Goal: Task Accomplishment & Management: Use online tool/utility

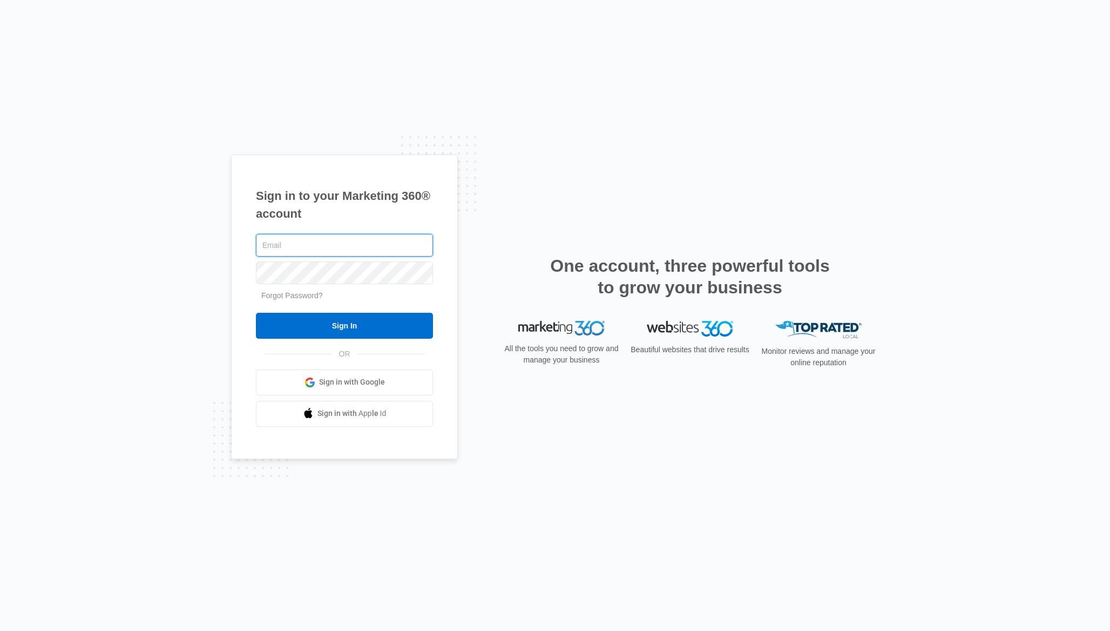
paste input "jose@ajhvacsystems.com"
type input "jose@ajhvacsystems.com"
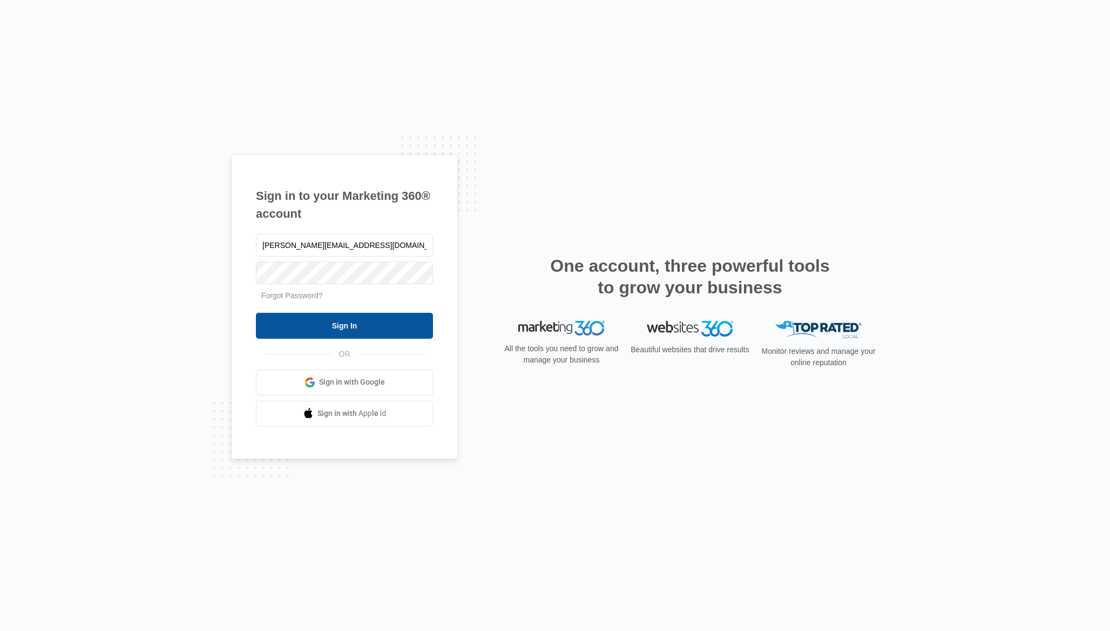
click at [377, 324] on input "Sign In" at bounding box center [344, 326] width 177 height 26
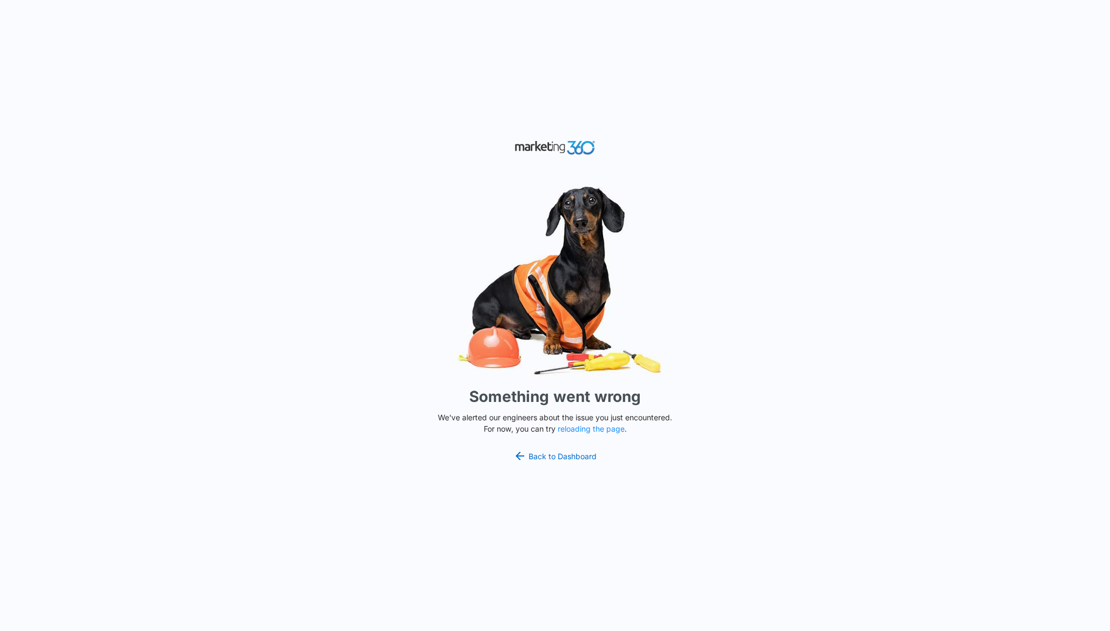
click at [679, 82] on div "Something went wrong We've alerted our engineers about the issue you just encou…" at bounding box center [555, 315] width 1110 height 631
click at [548, 139] on img at bounding box center [555, 147] width 81 height 19
click at [548, 448] on div "Something went wrong We've alerted our engineers about the issue you just encou…" at bounding box center [555, 315] width 1110 height 631
click at [547, 451] on link "Back to Dashboard" at bounding box center [555, 455] width 83 height 13
click at [569, 436] on div "Something went wrong We've alerted our engineers about the issue you just encou…" at bounding box center [555, 315] width 1110 height 631
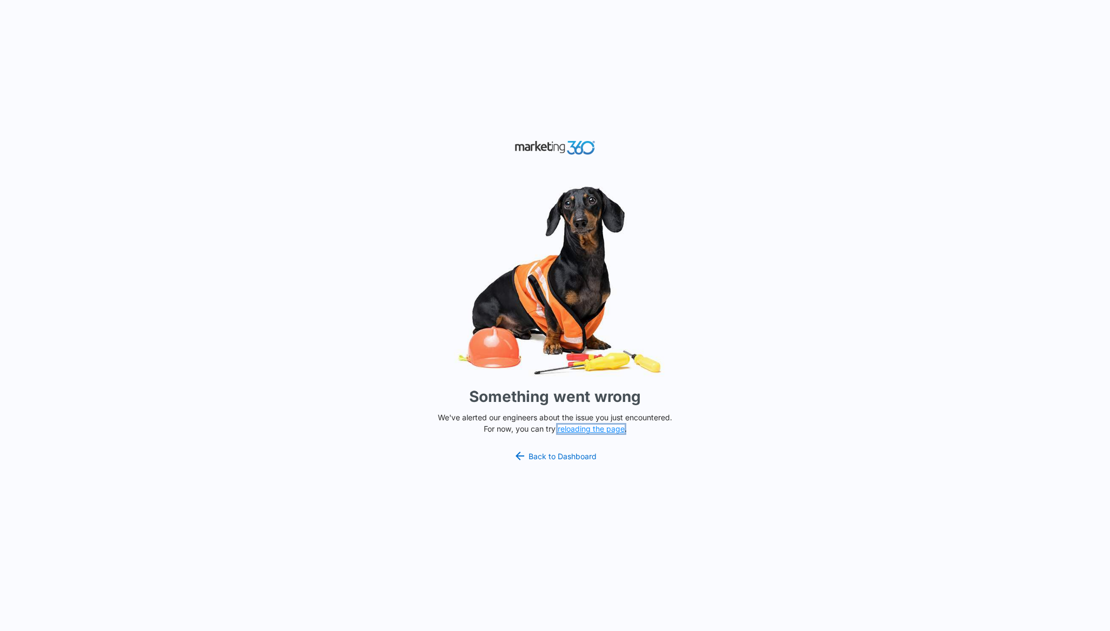
click at [574, 430] on button "reloading the page" at bounding box center [591, 428] width 67 height 9
